Goal: Transaction & Acquisition: Book appointment/travel/reservation

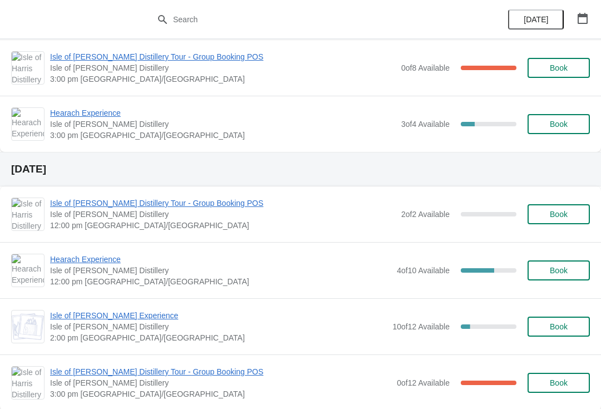
scroll to position [637, 0]
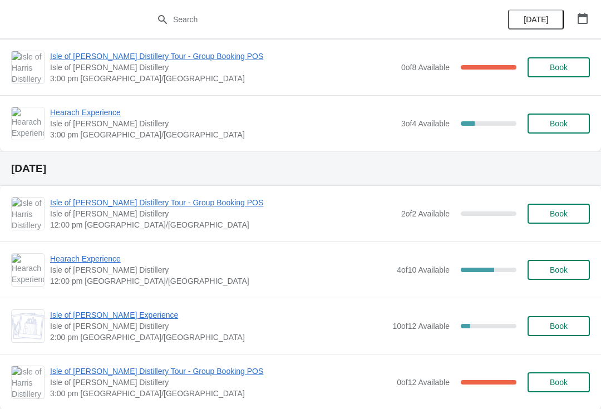
click at [150, 206] on span "Isle of [PERSON_NAME] Distillery Tour - Group Booking POS" at bounding box center [223, 202] width 346 height 11
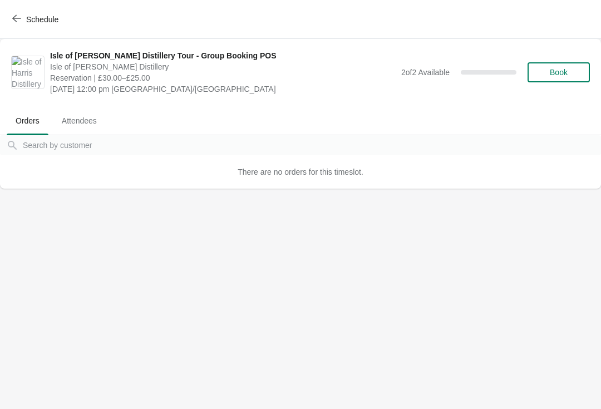
click at [574, 78] on button "Book" at bounding box center [558, 72] width 62 height 20
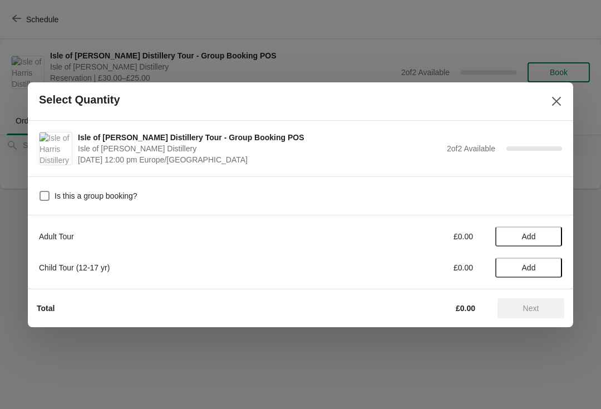
click at [526, 240] on span "Add" at bounding box center [529, 236] width 14 height 9
click at [547, 236] on icon at bounding box center [548, 236] width 4 height 4
click at [535, 314] on button "Next" at bounding box center [530, 308] width 67 height 20
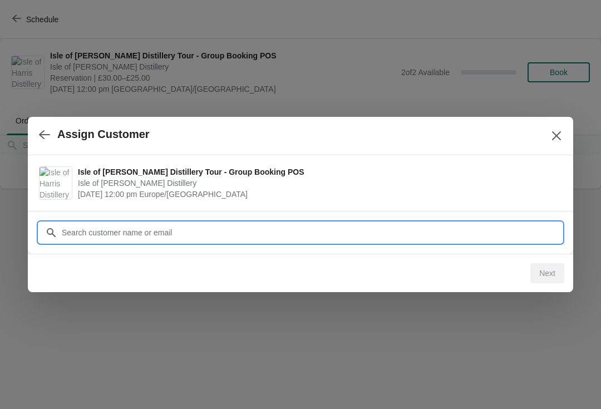
click at [275, 234] on input "Customer" at bounding box center [311, 233] width 501 height 20
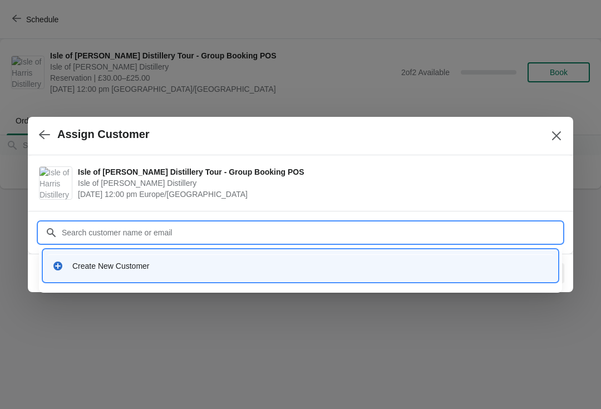
click at [185, 275] on div "Create New Customer" at bounding box center [300, 265] width 505 height 23
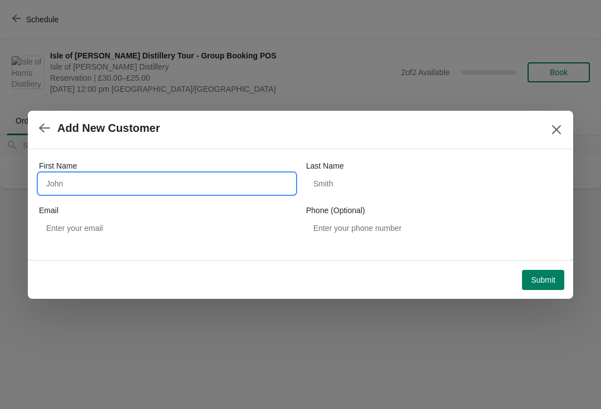
click at [131, 182] on input "First Name" at bounding box center [167, 184] width 256 height 20
type input "Harrie"
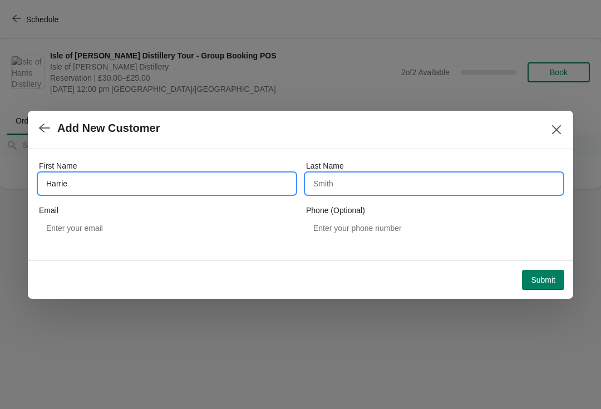
click at [392, 187] on input "Last Name" at bounding box center [434, 184] width 256 height 20
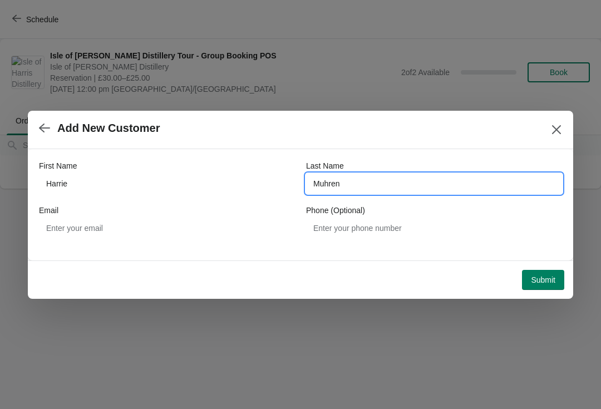
type input "Muhren"
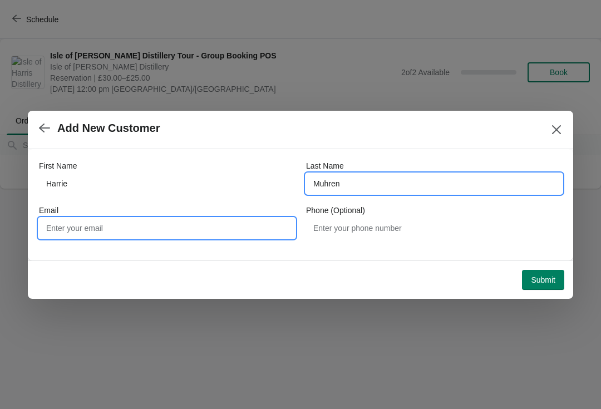
click at [161, 225] on input "Email" at bounding box center [167, 228] width 256 height 20
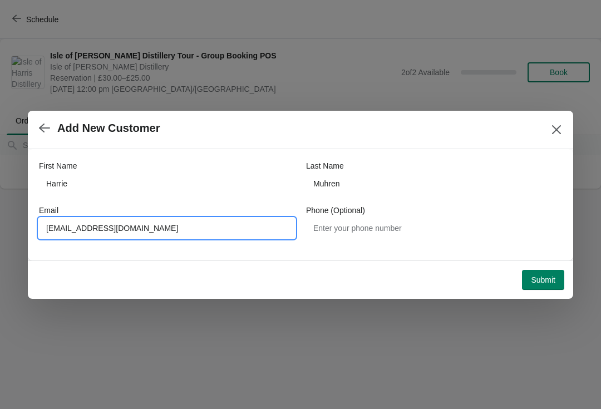
type input "[EMAIL_ADDRESS][DOMAIN_NAME]"
click at [537, 285] on button "Submit" at bounding box center [543, 280] width 42 height 20
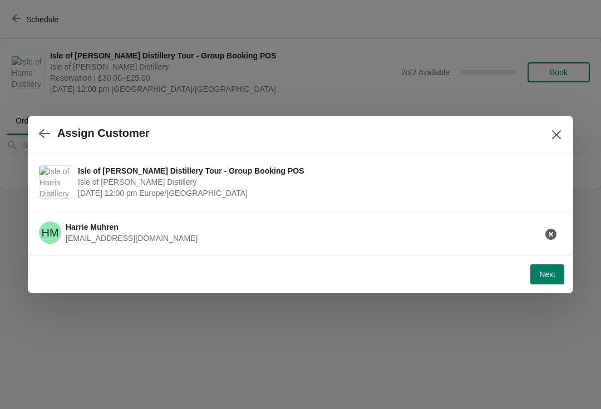
click at [548, 279] on span "Next" at bounding box center [547, 274] width 16 height 9
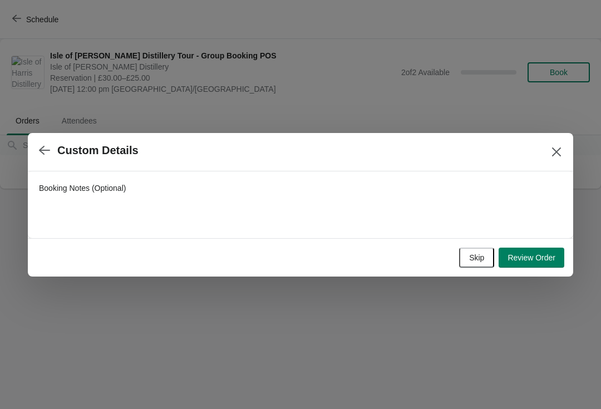
click at [535, 265] on button "Review Order" at bounding box center [532, 258] width 66 height 20
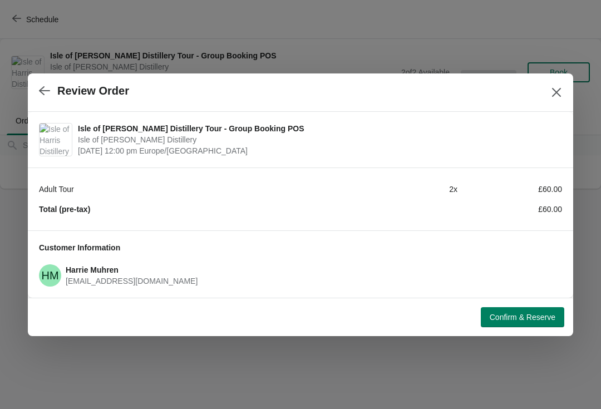
click at [534, 316] on span "Confirm & Reserve" at bounding box center [523, 317] width 66 height 9
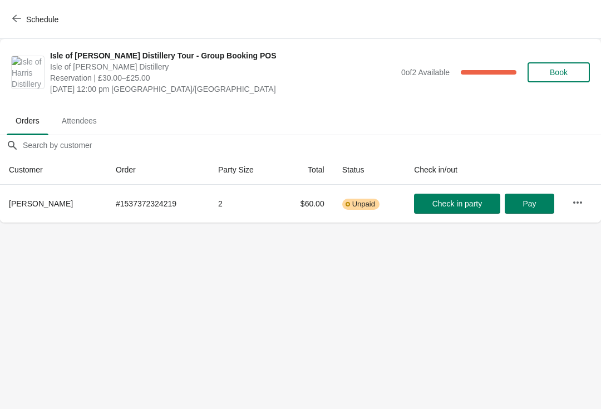
click at [22, 24] on button "Schedule" at bounding box center [37, 19] width 62 height 20
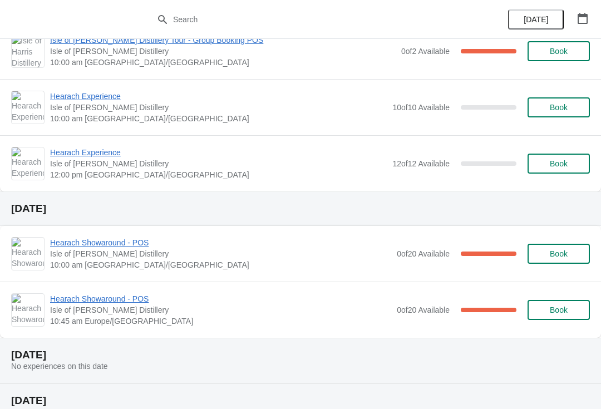
scroll to position [1065, 0]
